Goal: Information Seeking & Learning: Learn about a topic

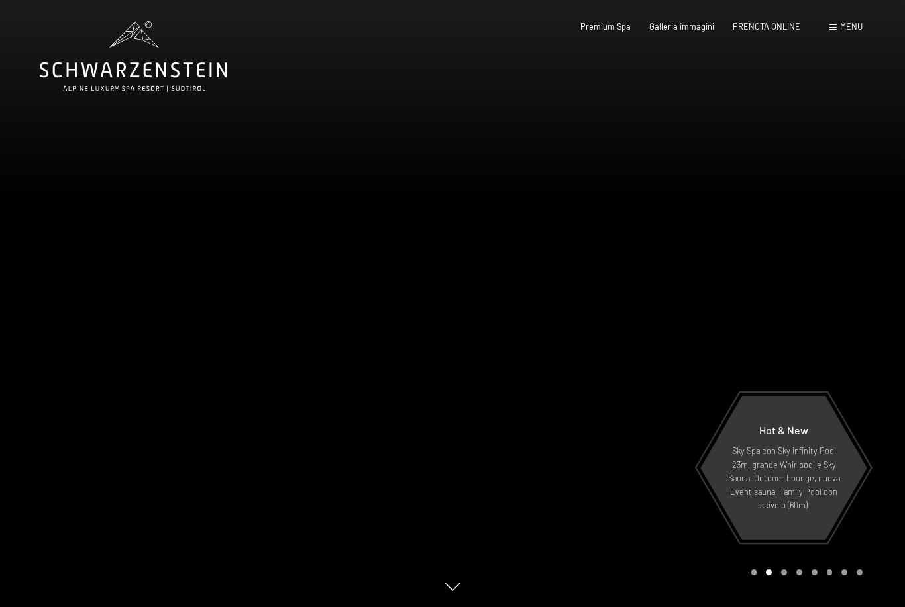
click at [778, 21] on span "PRENOTA ONLINE" at bounding box center [767, 26] width 68 height 11
click at [851, 26] on span "Menu" at bounding box center [851, 26] width 23 height 11
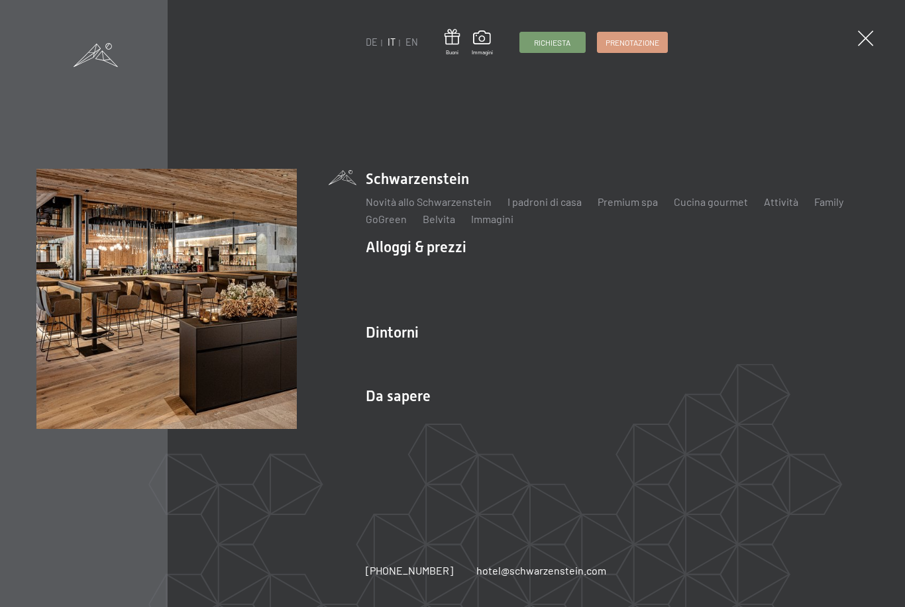
click at [777, 207] on link "Attività" at bounding box center [781, 201] width 34 height 13
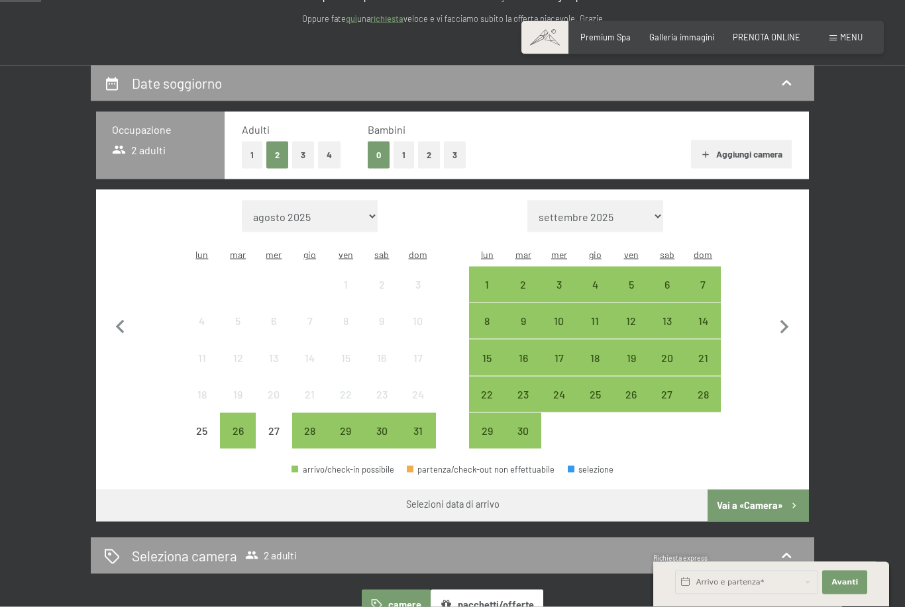
scroll to position [197, 0]
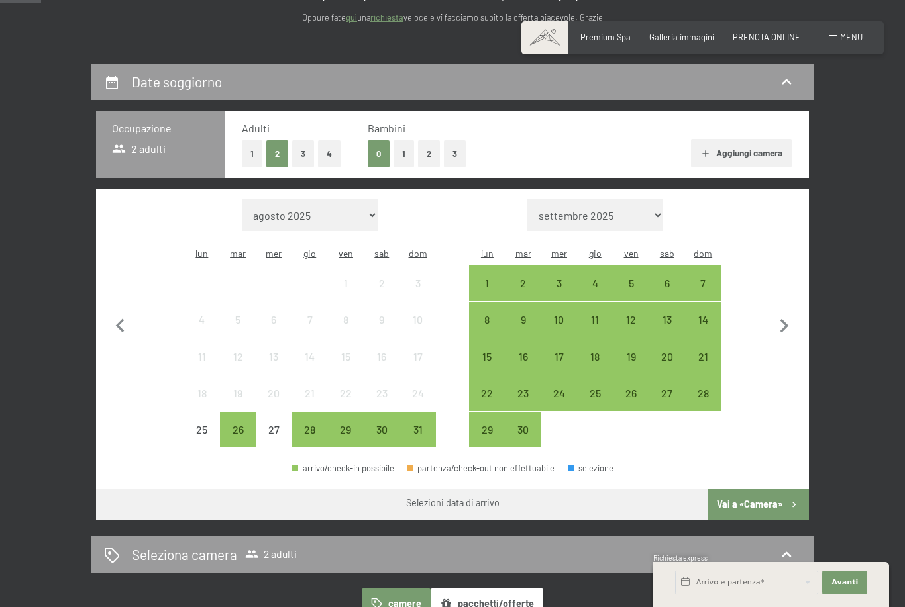
click at [254, 154] on button "1" at bounding box center [252, 153] width 21 height 27
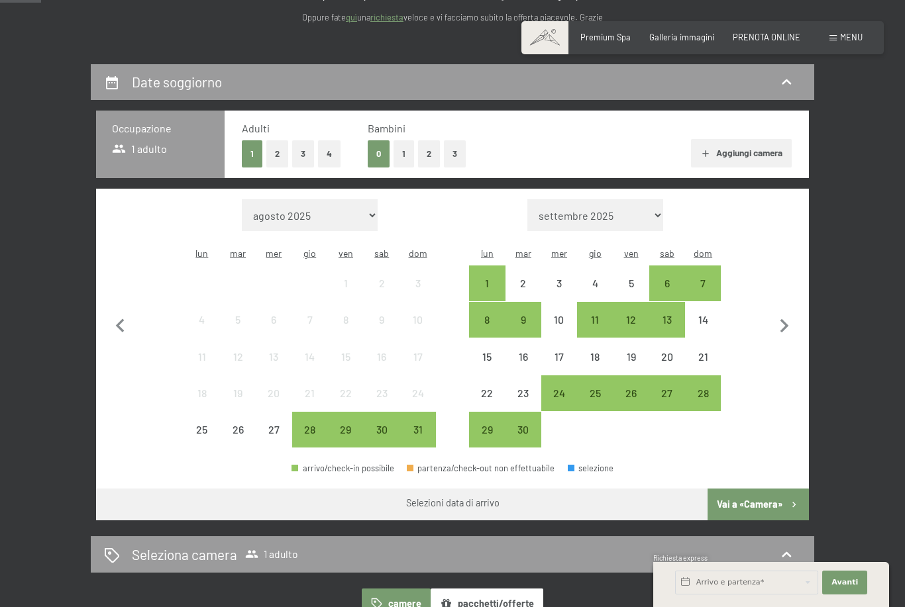
click at [311, 425] on div "28" at bounding box center [309, 441] width 33 height 33
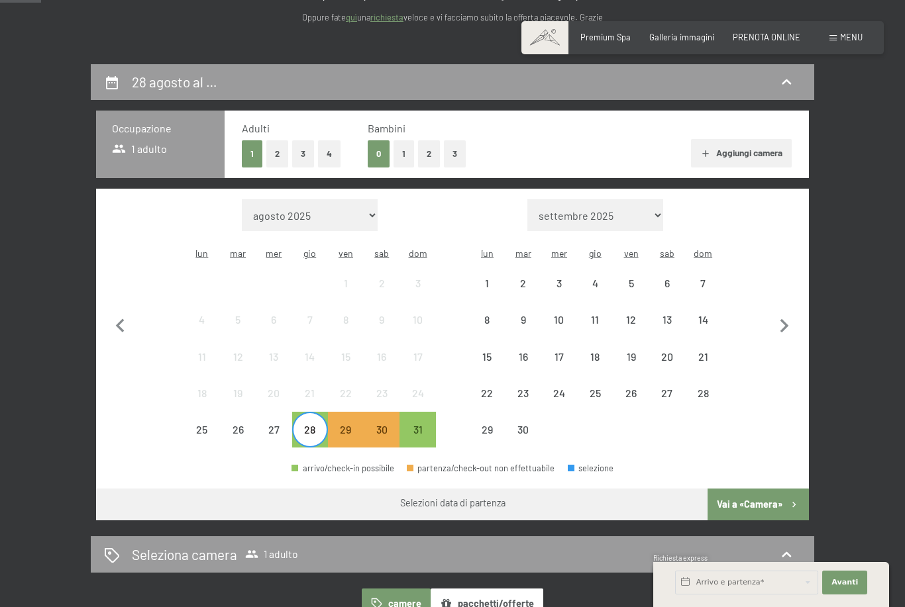
click at [423, 425] on div "31" at bounding box center [417, 441] width 33 height 33
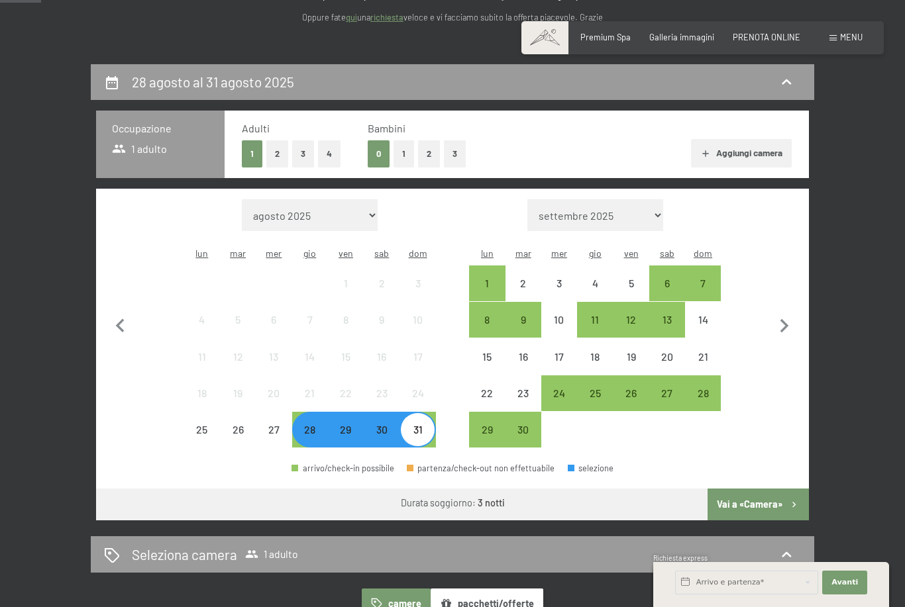
click at [768, 497] on button "Vai a «Camera»" at bounding box center [757, 505] width 101 height 32
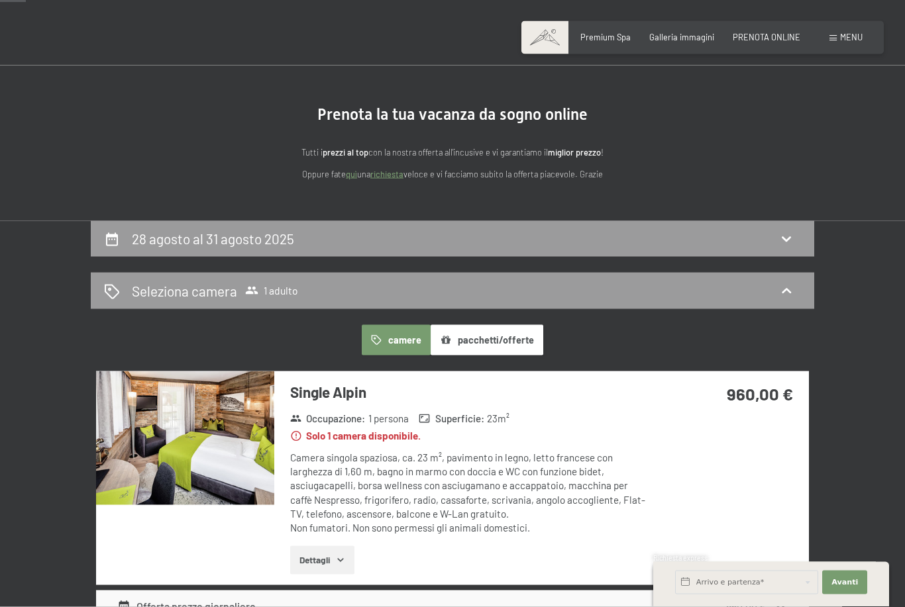
scroll to position [0, 0]
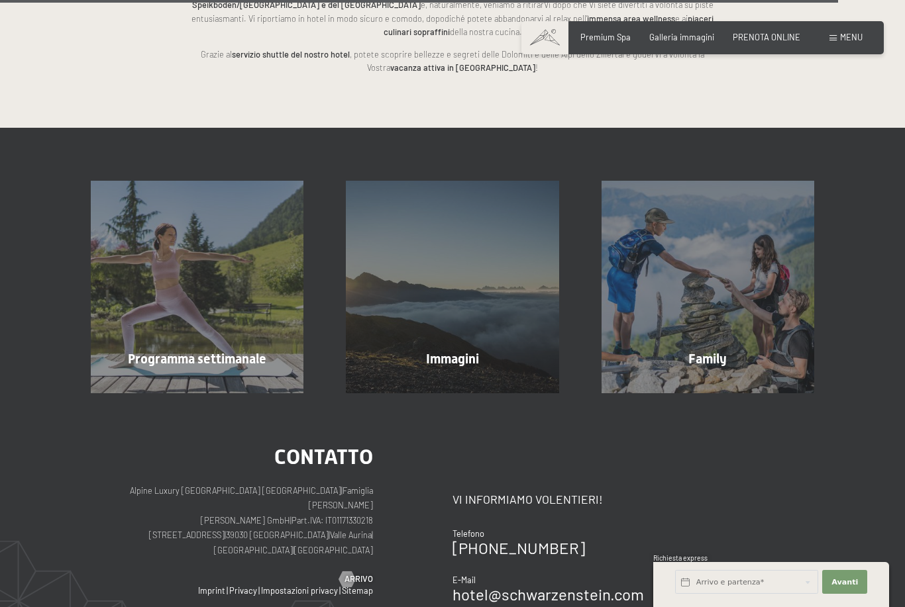
scroll to position [2990, 0]
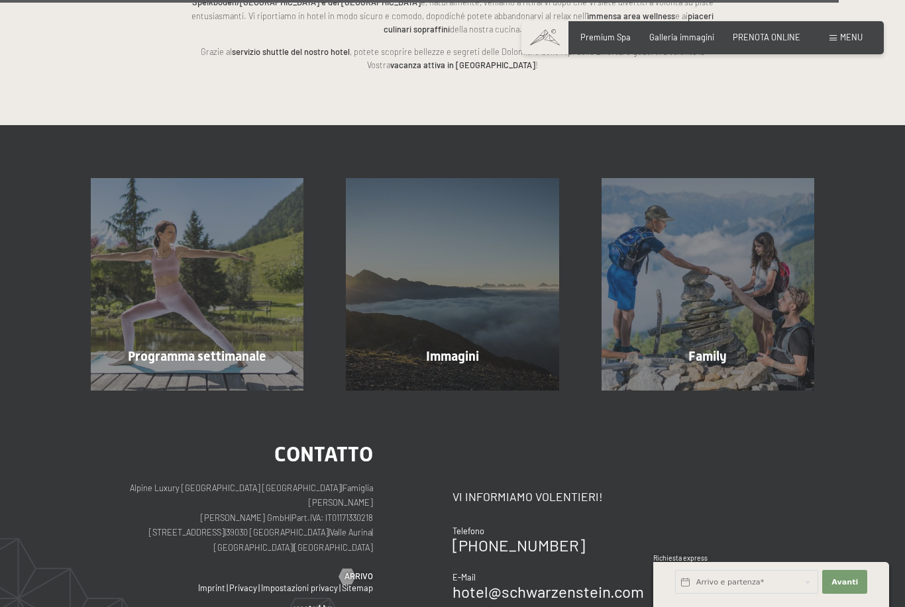
click at [142, 346] on div "Programma settimanale mostra altro" at bounding box center [197, 284] width 255 height 213
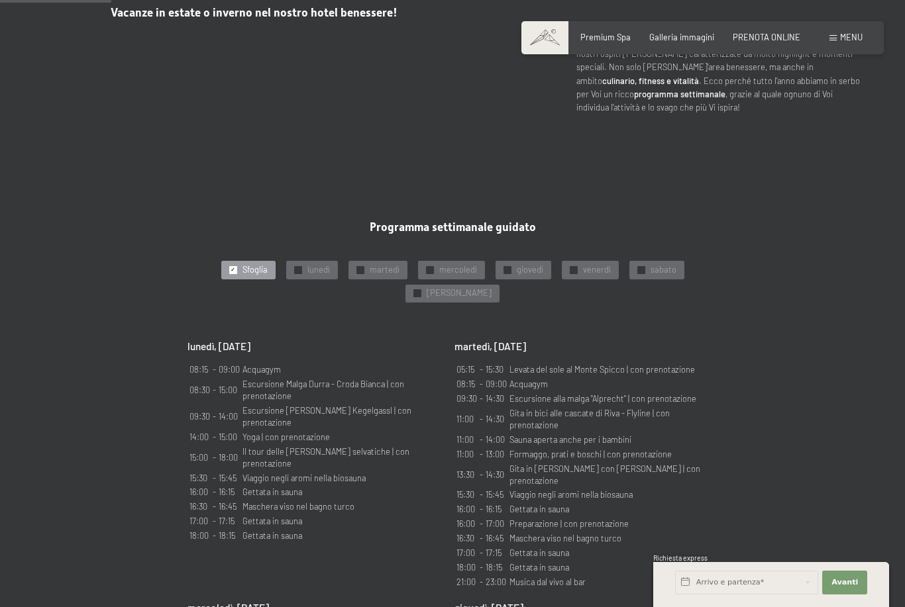
scroll to position [563, 0]
click at [537, 275] on span "giovedì" at bounding box center [530, 269] width 26 height 12
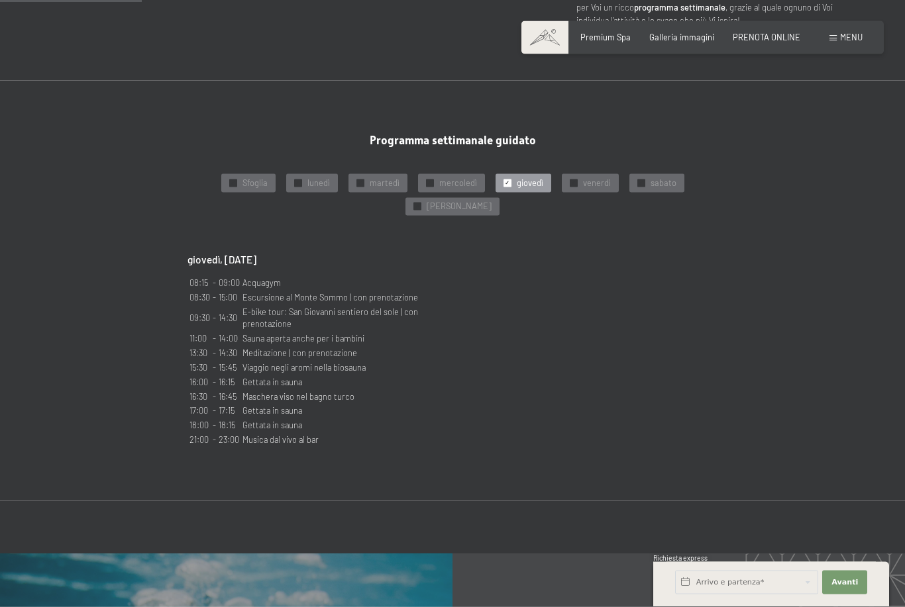
scroll to position [651, 0]
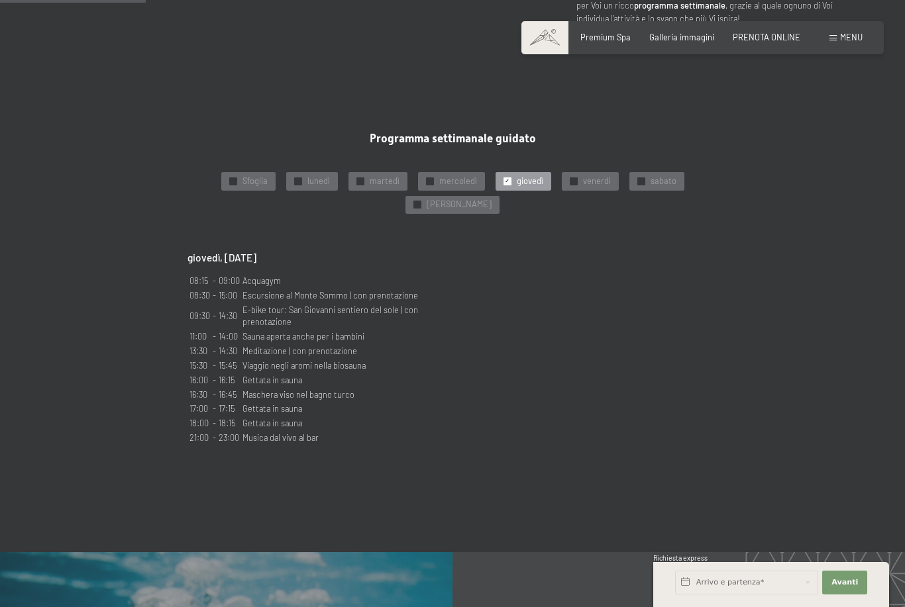
click at [450, 187] on span "mercoledì" at bounding box center [458, 182] width 38 height 12
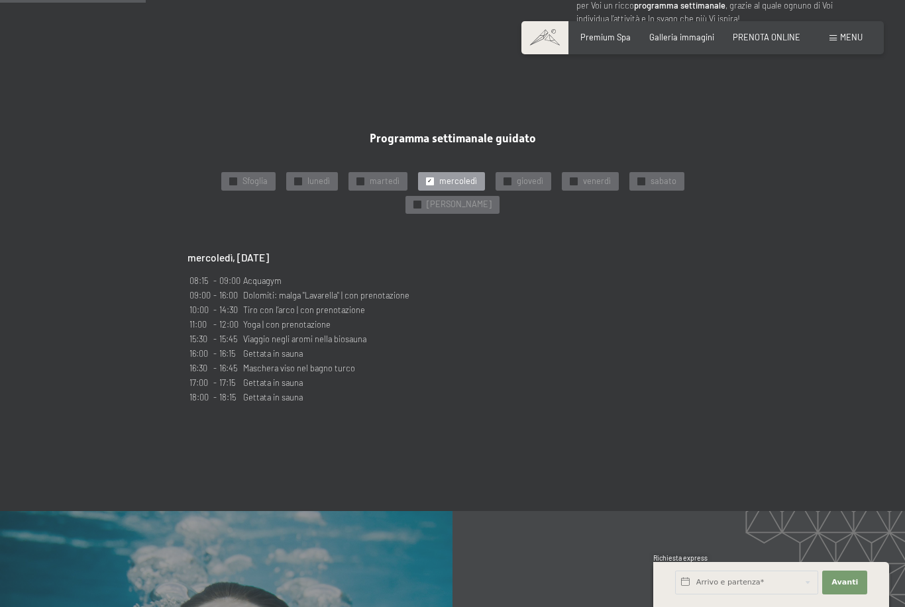
click at [388, 187] on span "martedì" at bounding box center [385, 182] width 30 height 12
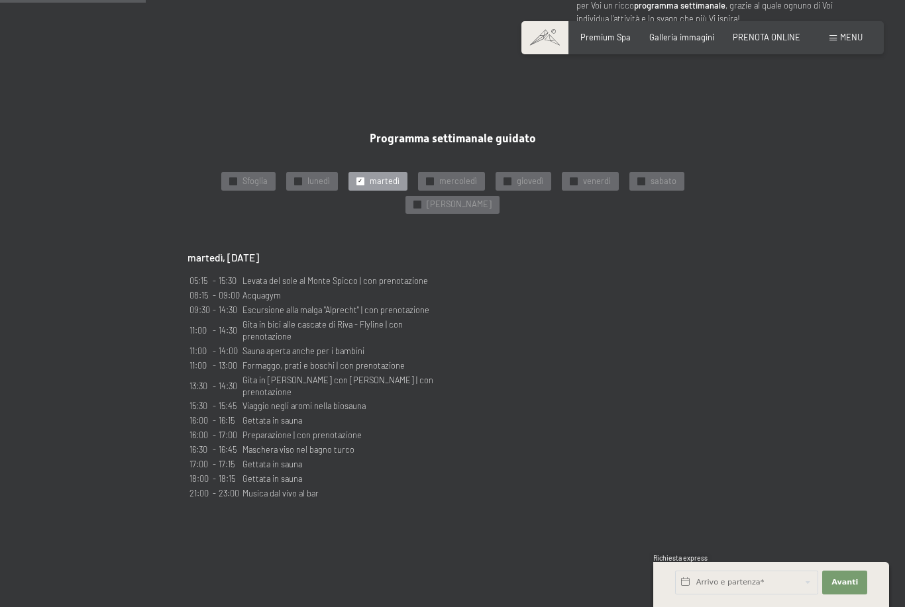
click at [323, 187] on span "lunedì" at bounding box center [318, 182] width 23 height 12
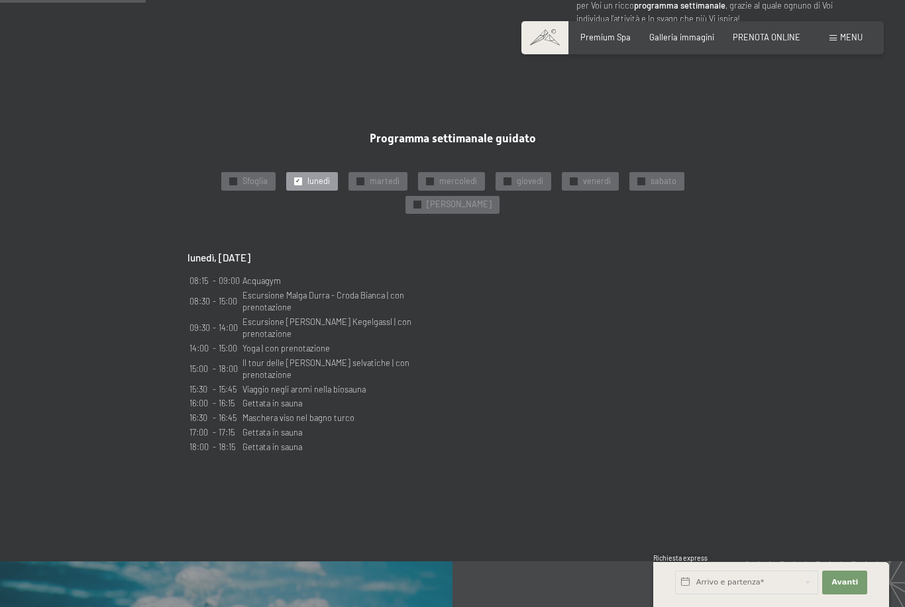
click at [390, 189] on div "✓ martedì" at bounding box center [377, 181] width 59 height 19
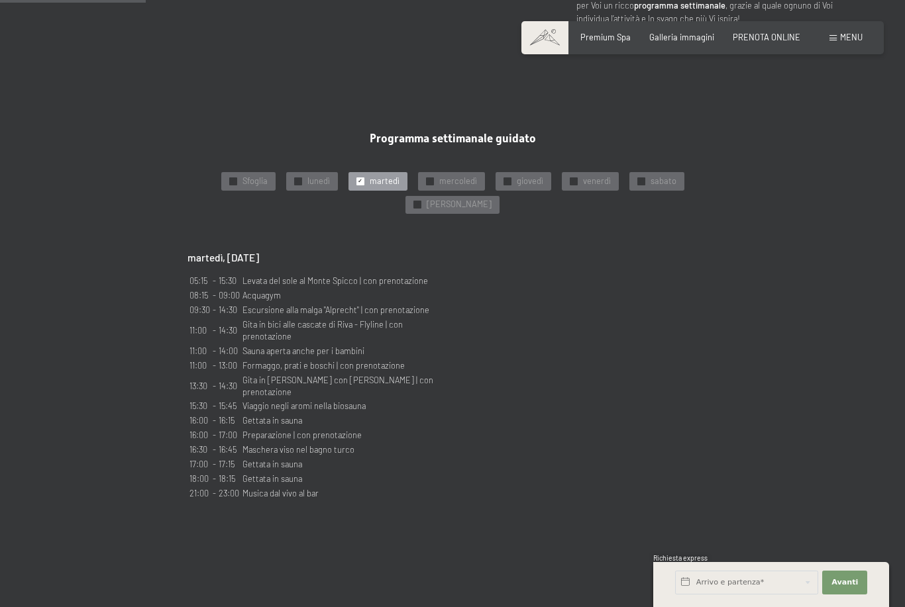
click at [521, 187] on span "giovedì" at bounding box center [530, 182] width 26 height 12
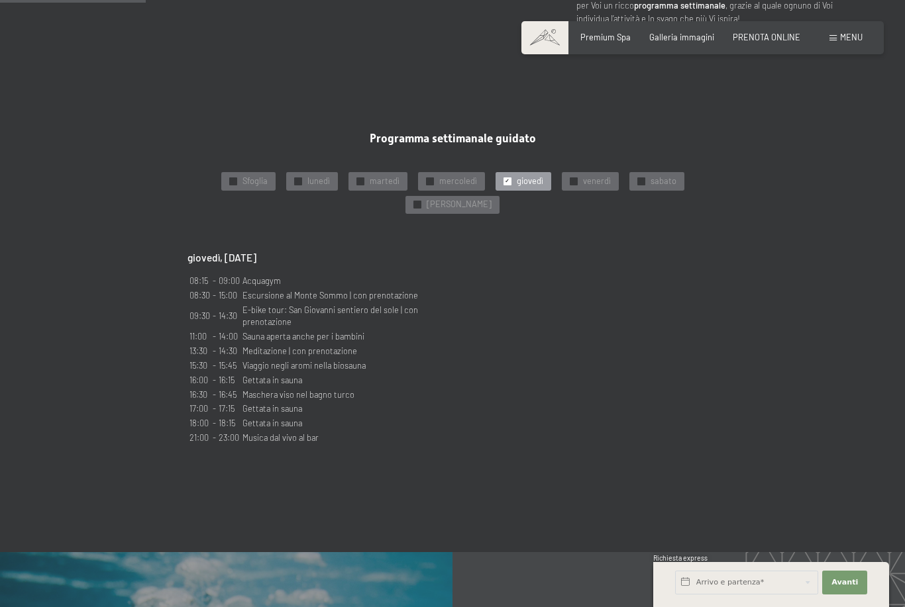
click at [583, 187] on span "venerdì" at bounding box center [597, 182] width 28 height 12
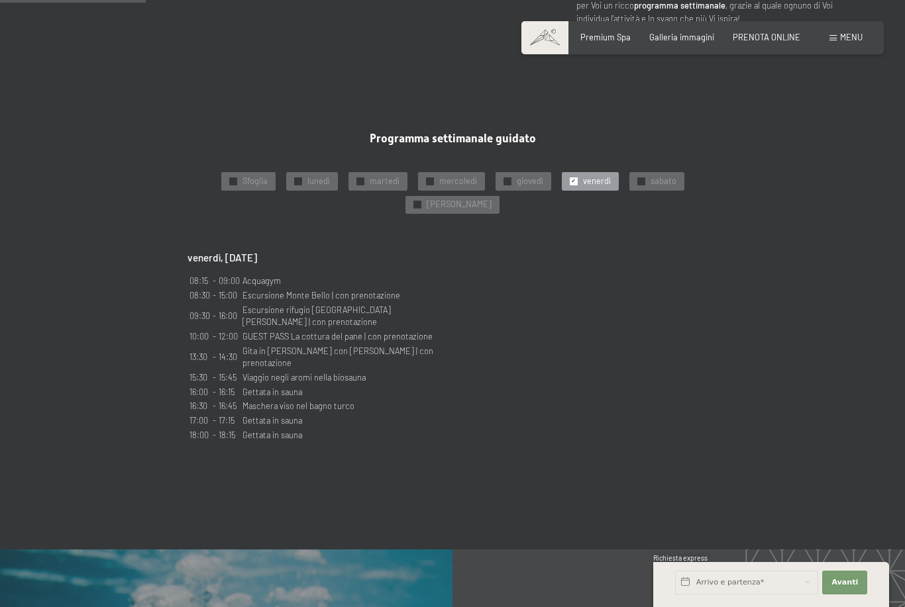
click at [645, 191] on div "✓ sabato" at bounding box center [656, 181] width 55 height 19
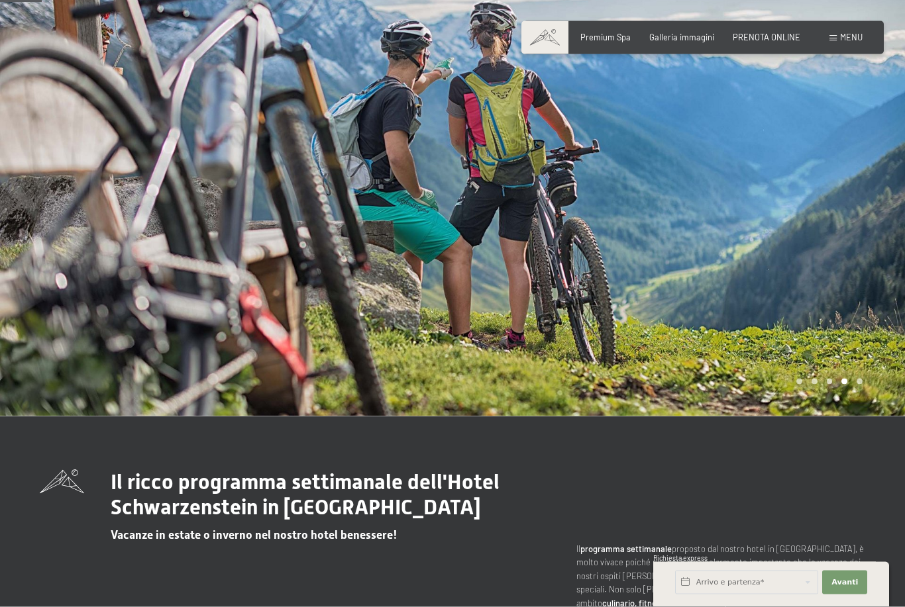
scroll to position [0, 0]
